Goal: Information Seeking & Learning: Learn about a topic

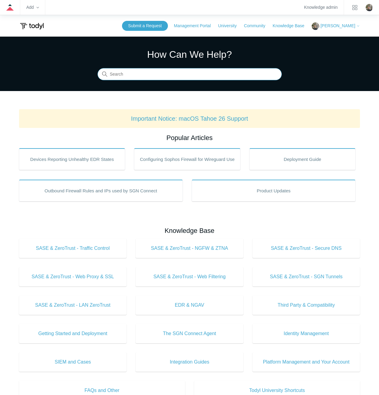
click at [234, 76] on input "Search" at bounding box center [190, 74] width 184 height 12
type input "deployment keys"
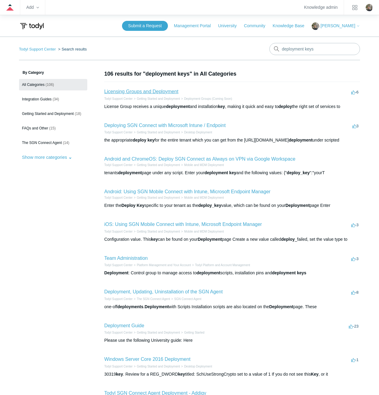
click at [134, 90] on link "Licensing Groups and Deployment" at bounding box center [141, 91] width 74 height 5
